Goal: Information Seeking & Learning: Learn about a topic

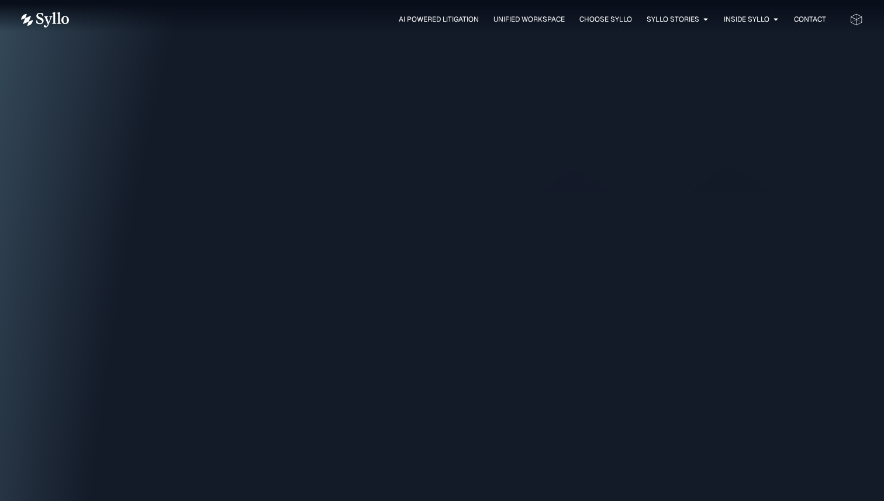
scroll to position [1233, 0]
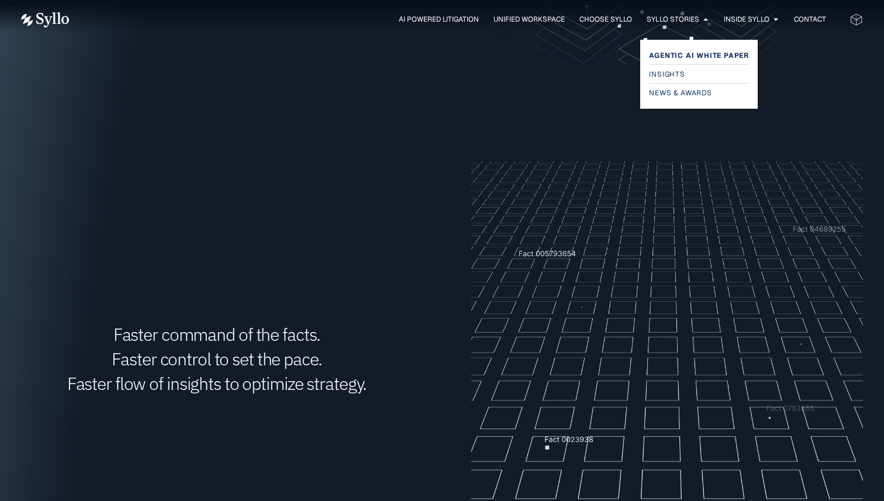
click at [699, 54] on span "Agentic AI White Paper" at bounding box center [699, 56] width 100 height 14
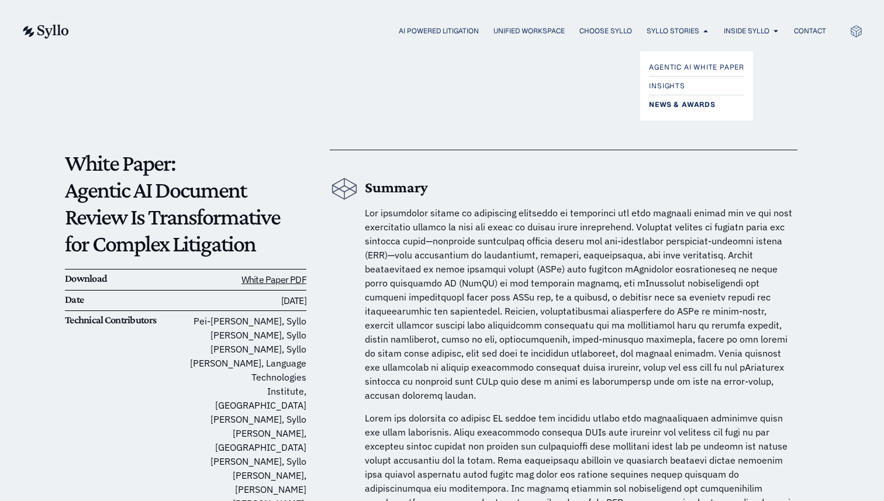
click at [677, 109] on span "News & Awards" at bounding box center [682, 105] width 66 height 14
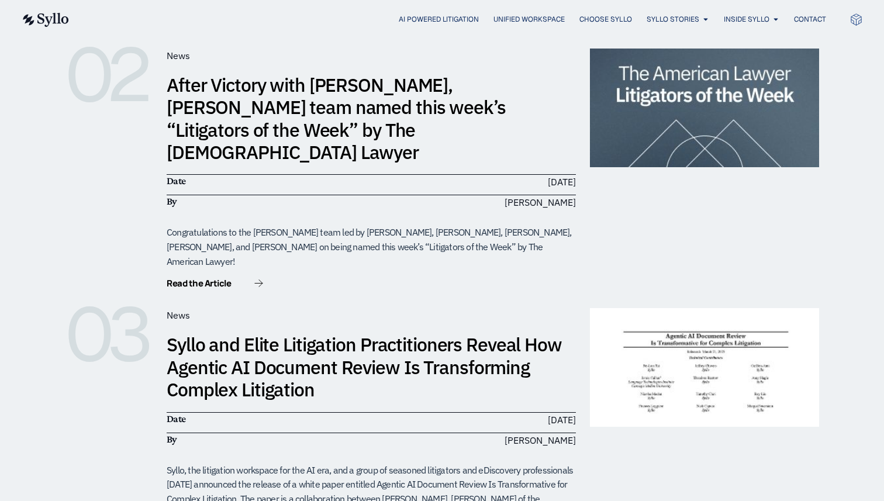
scroll to position [503, 0]
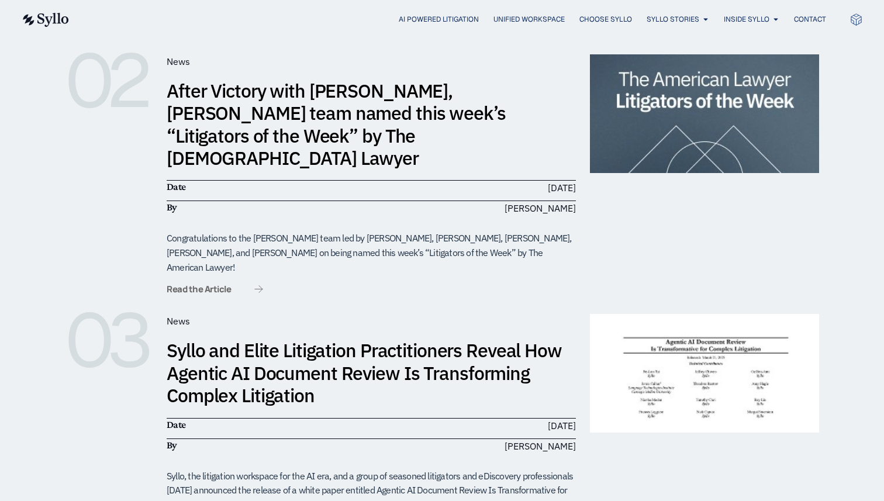
click at [198, 285] on span "Read the Article" at bounding box center [199, 289] width 64 height 9
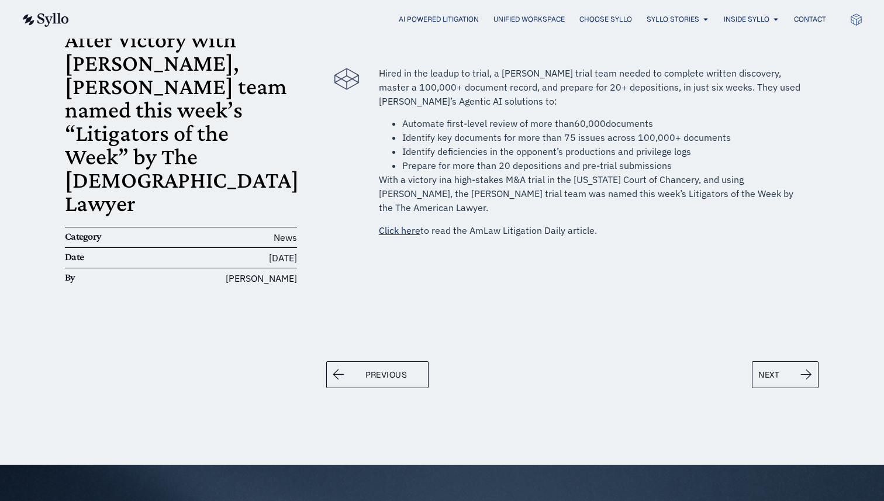
scroll to position [119, 0]
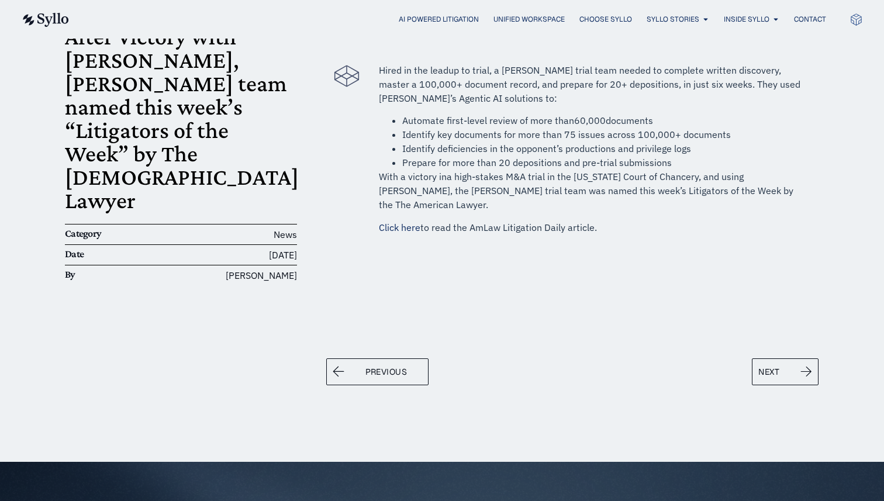
click at [405, 221] on link "Click here" at bounding box center [399, 227] width 41 height 12
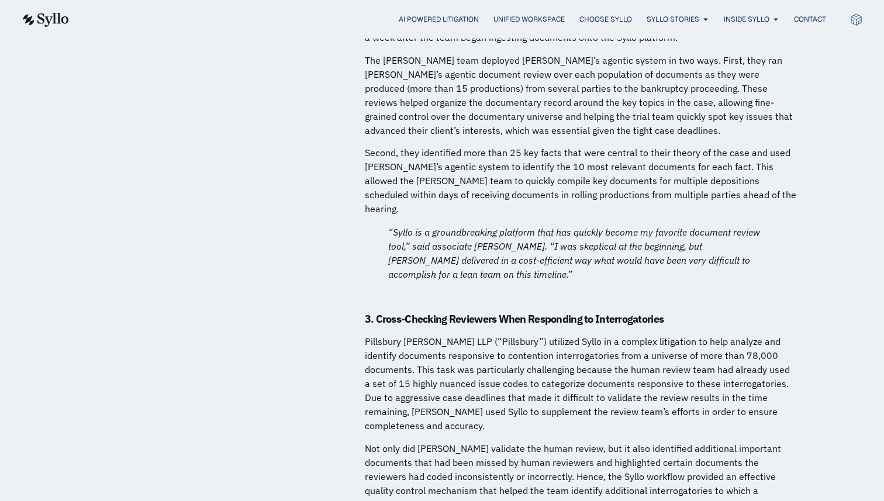
scroll to position [7922, 0]
